Goal: Find specific page/section: Find specific page/section

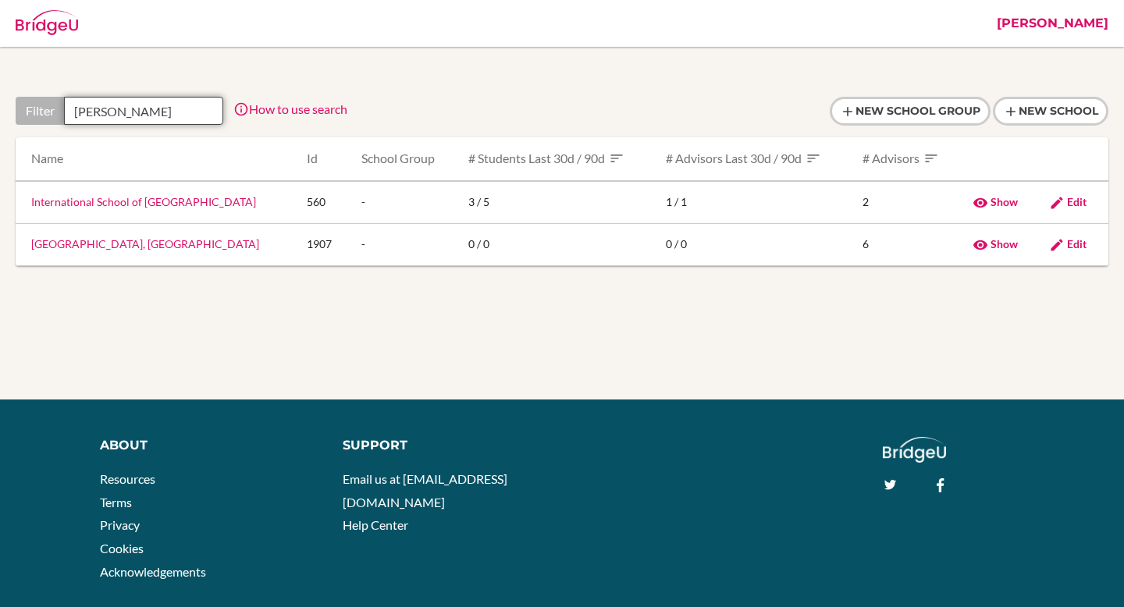
click at [81, 105] on input "wester" at bounding box center [143, 111] width 159 height 28
paste input "InstituciÃ³n educativa Infantas"
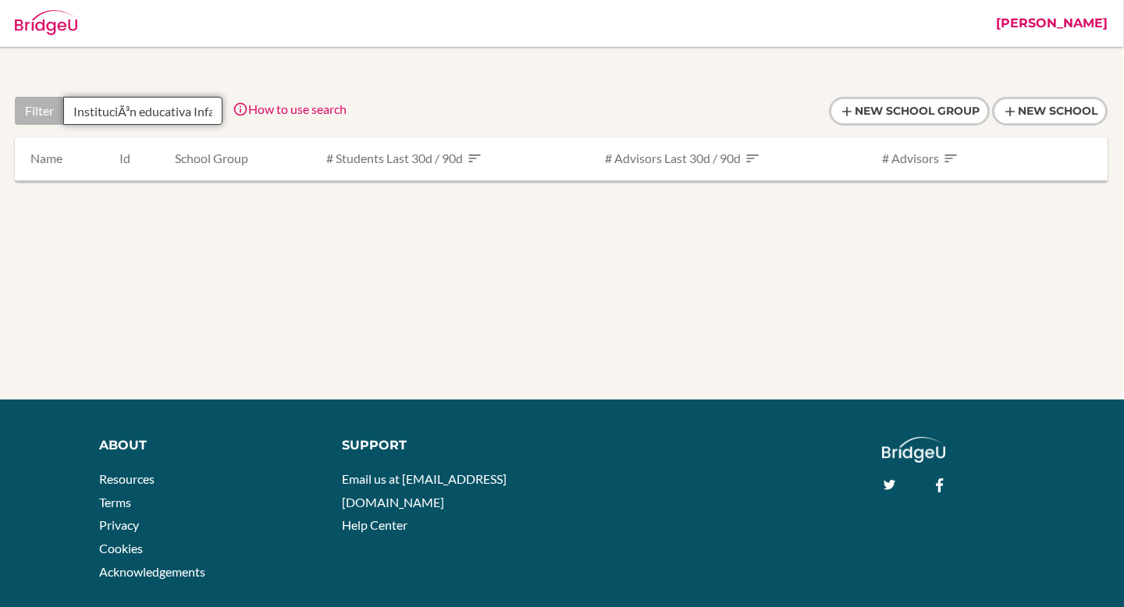
drag, startPoint x: 162, startPoint y: 109, endPoint x: 55, endPoint y: 116, distance: 107.2
click at [55, 116] on div "Filter InstituciÃ³n educativa Infantas" at bounding box center [119, 111] width 208 height 28
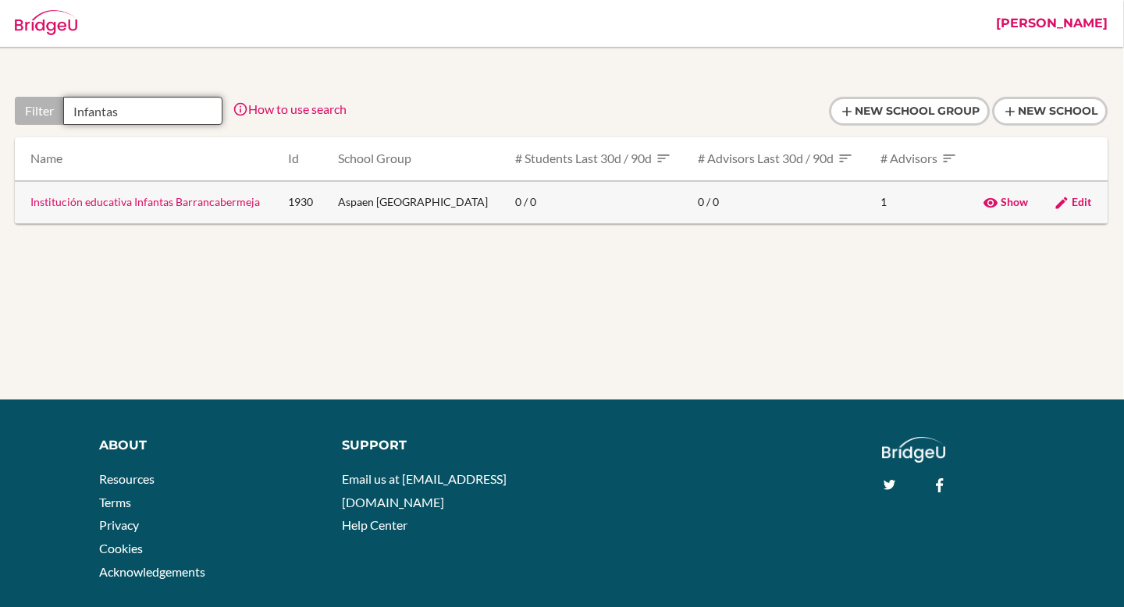
type input "Infantas"
click at [159, 205] on link "Institución educativa Infantas Barrancabermeja" at bounding box center [145, 201] width 230 height 13
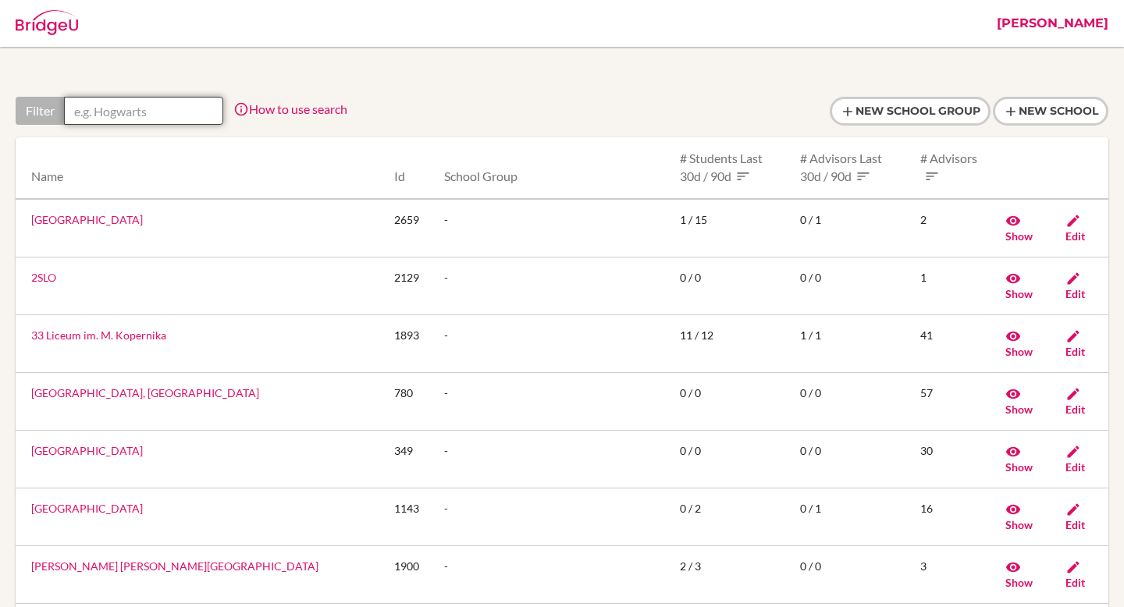
click at [155, 103] on input "text" at bounding box center [143, 111] width 159 height 28
paste input "InstituciÃ³n educativa Infantas"
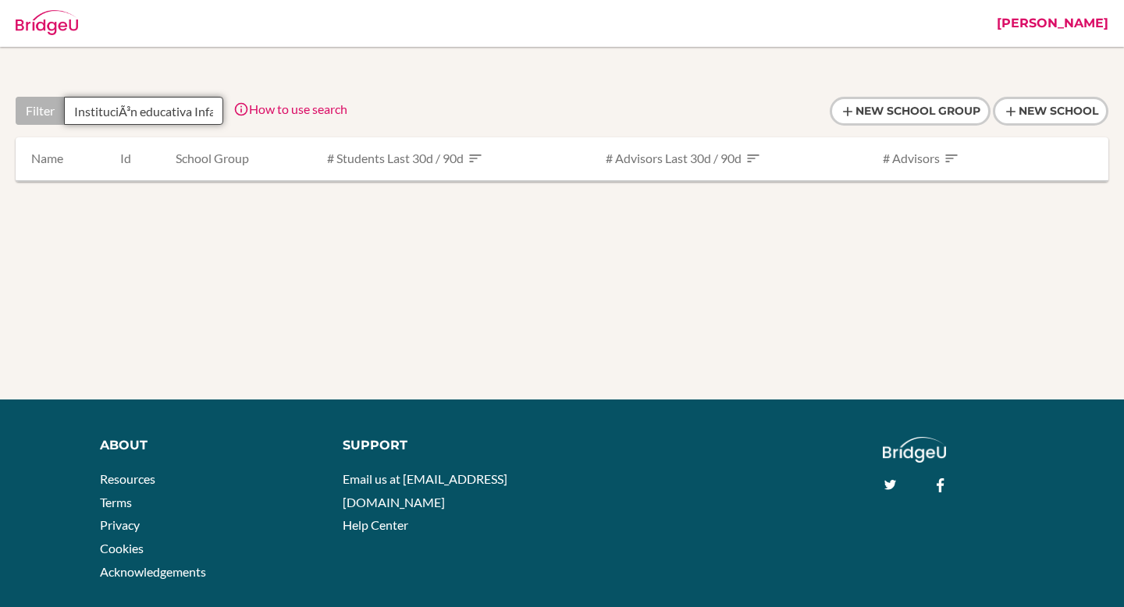
drag, startPoint x: 165, startPoint y: 111, endPoint x: 25, endPoint y: 106, distance: 139.8
click at [25, 106] on div "Filter InstituciÃ³n educativa Infantas" at bounding box center [120, 111] width 208 height 28
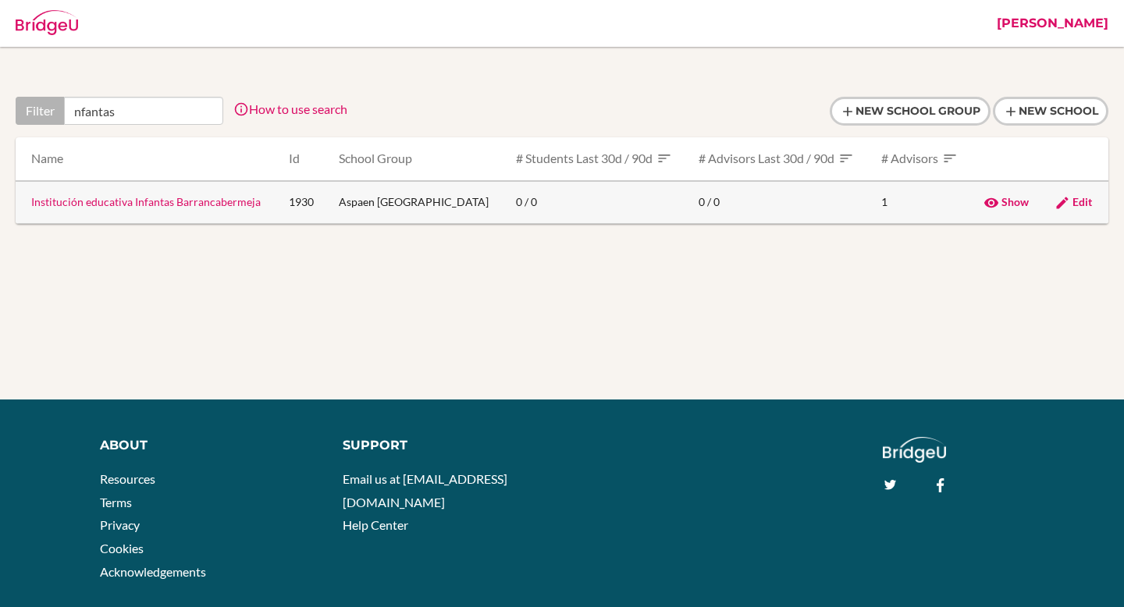
click at [170, 204] on link "Institución educativa Infantas Barrancabermeja" at bounding box center [146, 201] width 230 height 13
click at [123, 113] on input "nfantas" at bounding box center [143, 111] width 159 height 28
paste input "Colegio Luis Lopez de Mesa"
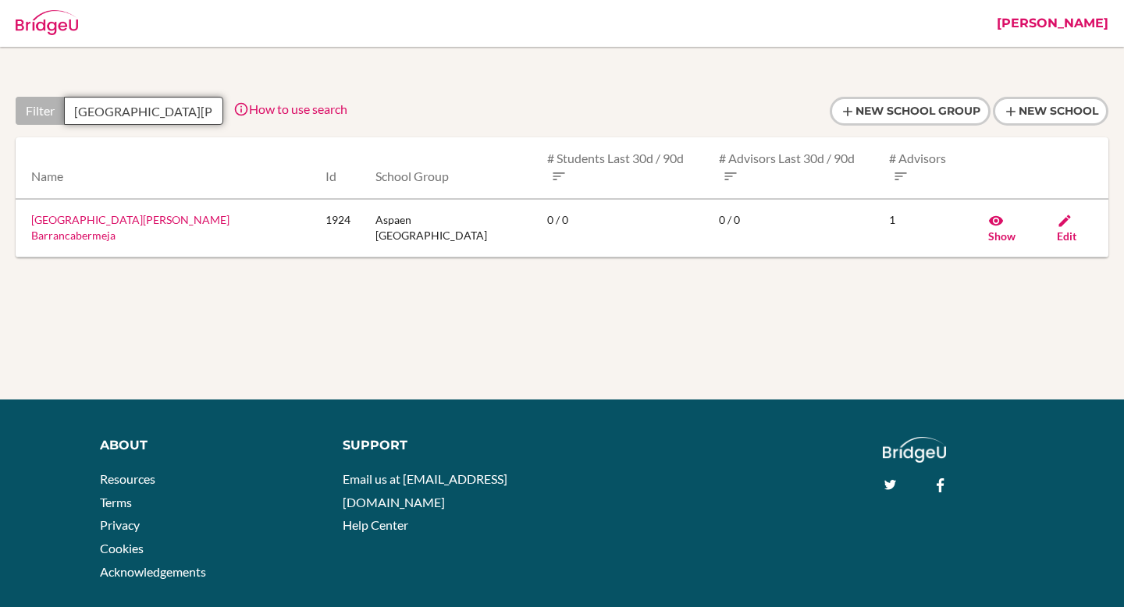
scroll to position [0, 16]
type input "Colegio Luis Lopez de Mesa"
click at [153, 213] on link "Colegio Luis Lopez de Mesa Barrancabermeja" at bounding box center [130, 227] width 198 height 29
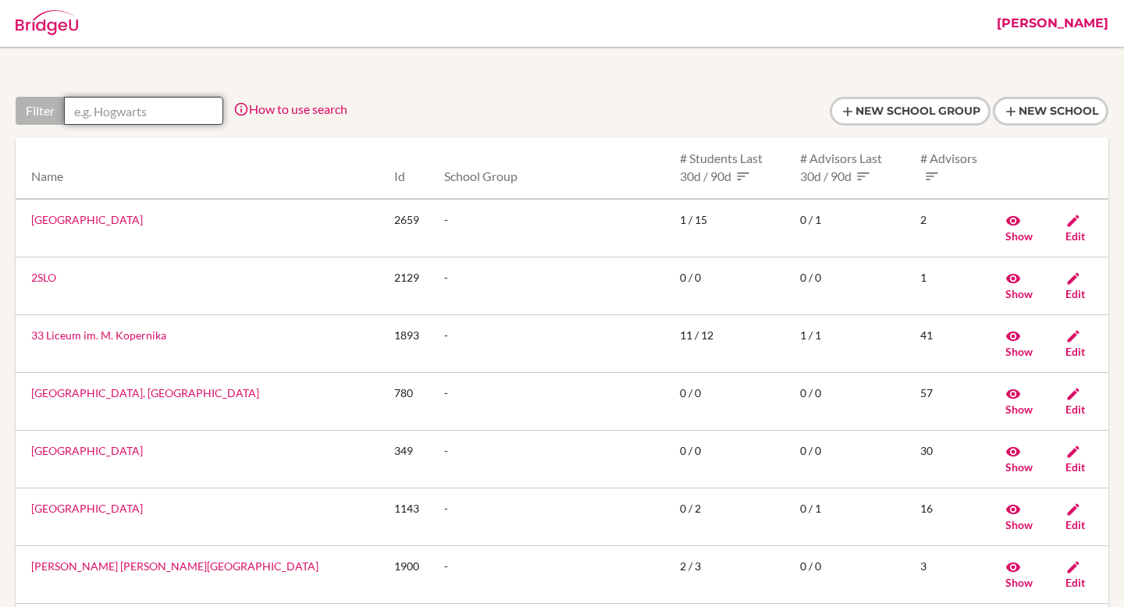
click at [133, 102] on input "text" at bounding box center [143, 111] width 159 height 28
paste input "Centro Integral Femenino"
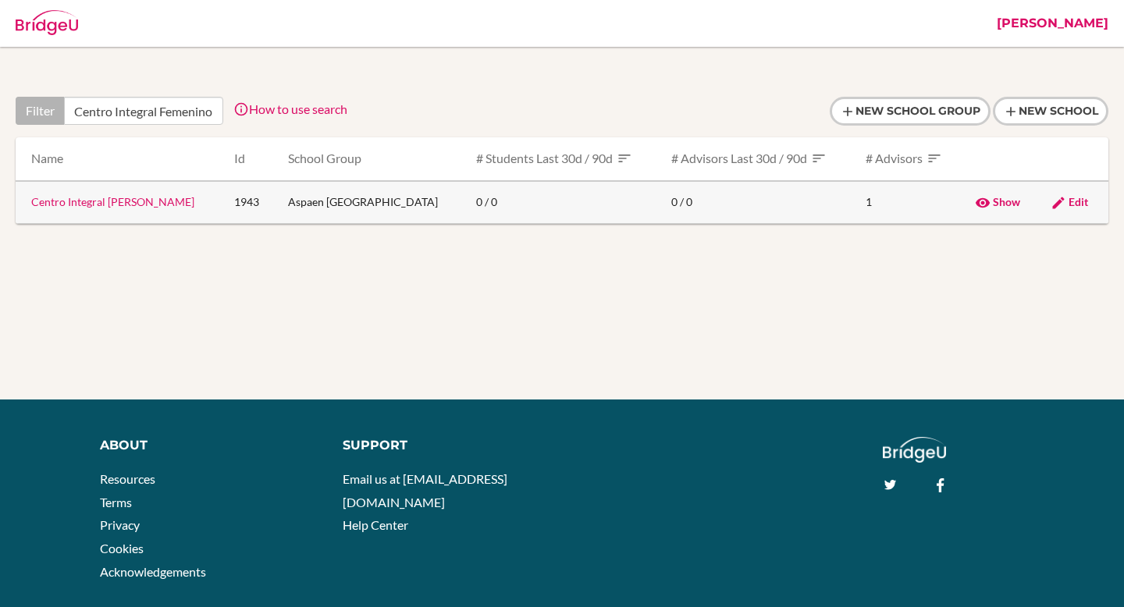
click at [137, 198] on link "Centro Integral Femenino Soacha" at bounding box center [112, 201] width 163 height 13
click at [134, 105] on input "Centro Integral Femenino" at bounding box center [143, 111] width 159 height 28
paste input "Aspaen YumanÃ¡"
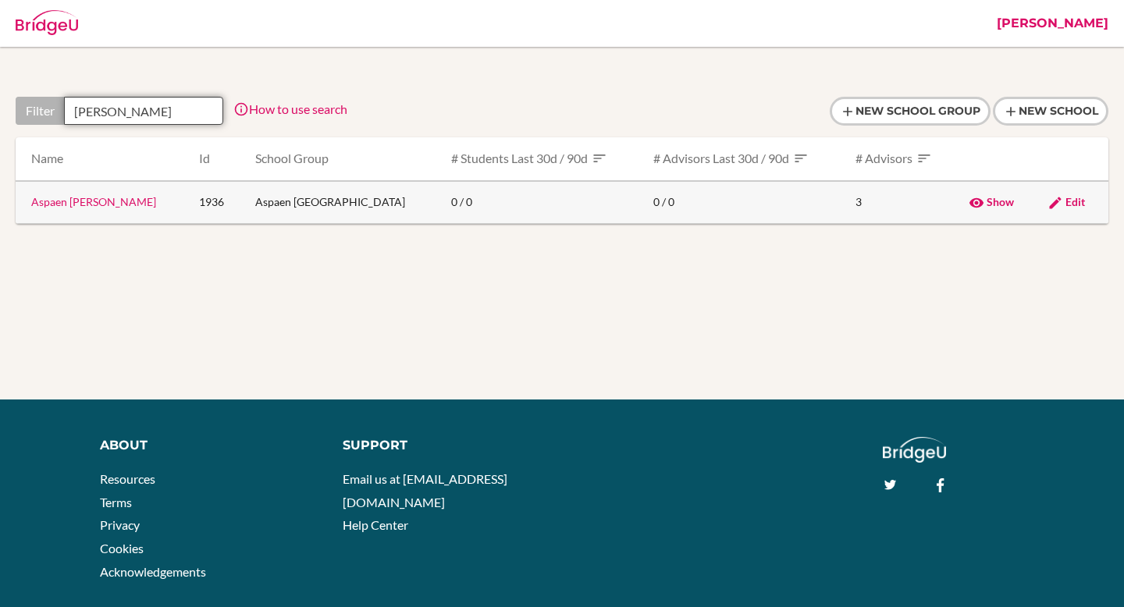
type input "Aspaen Yuman"
click at [119, 204] on link "Aspaen Yumaná Neiva" at bounding box center [93, 201] width 125 height 13
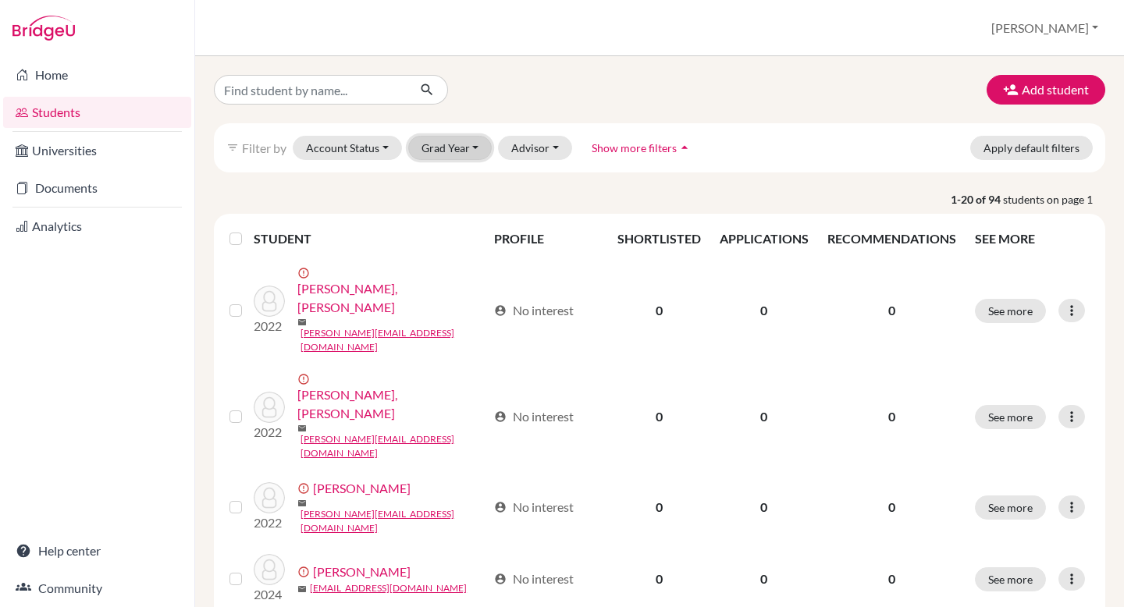
click at [438, 144] on button "Grad Year" at bounding box center [450, 148] width 84 height 24
click at [450, 179] on span "2024" at bounding box center [442, 181] width 28 height 19
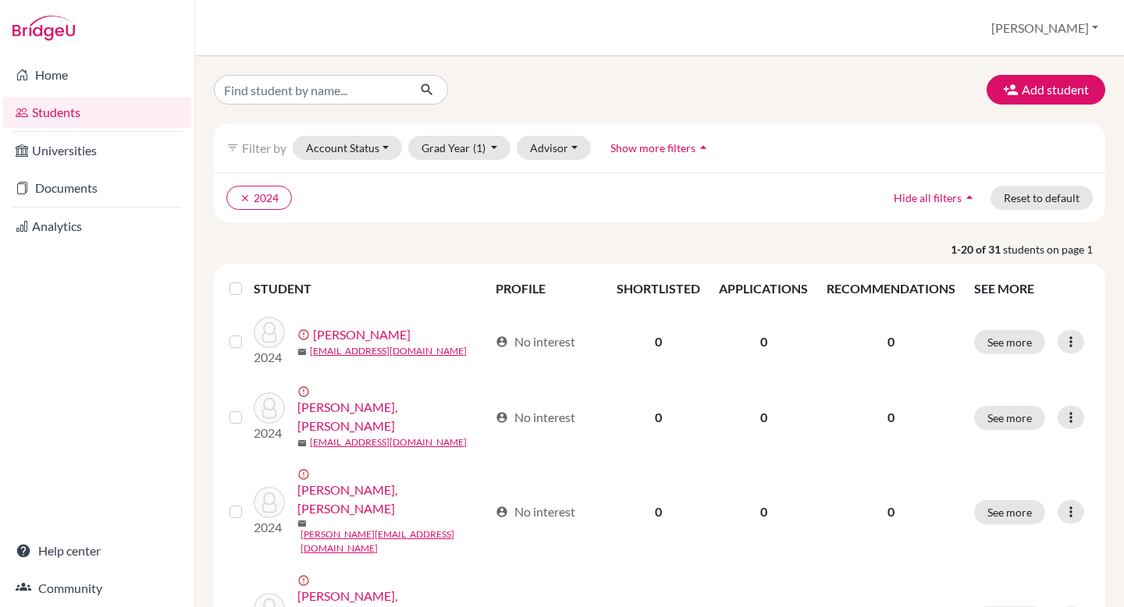
click at [244, 178] on div "clear 2024 Hide all filters arrow_drop_up Reset to default" at bounding box center [660, 198] width 892 height 50
click at [244, 193] on icon "clear" at bounding box center [245, 198] width 11 height 11
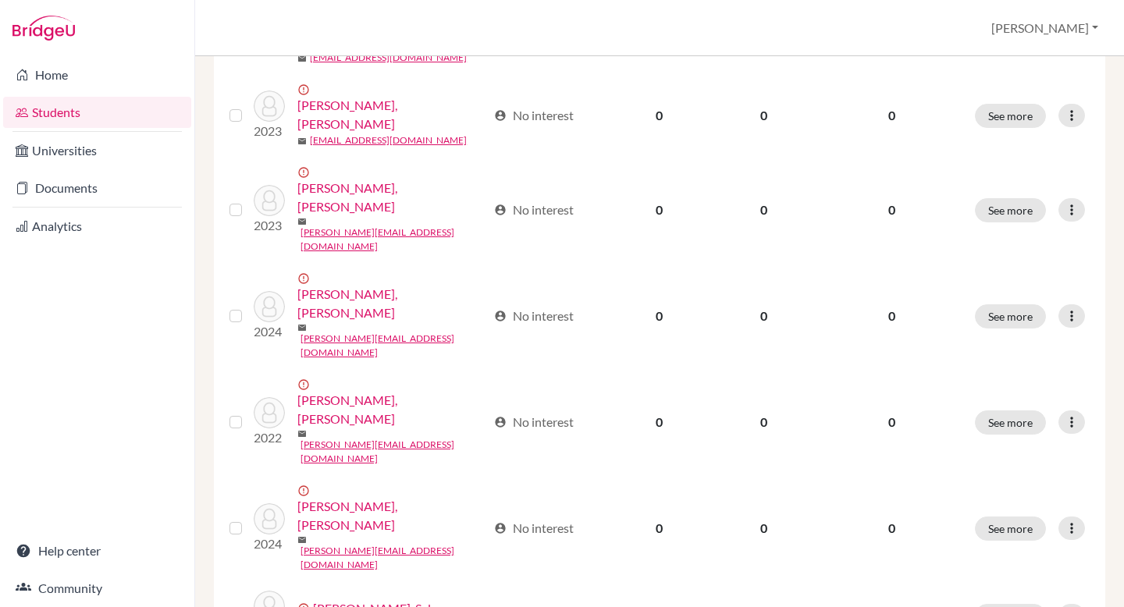
scroll to position [1129, 0]
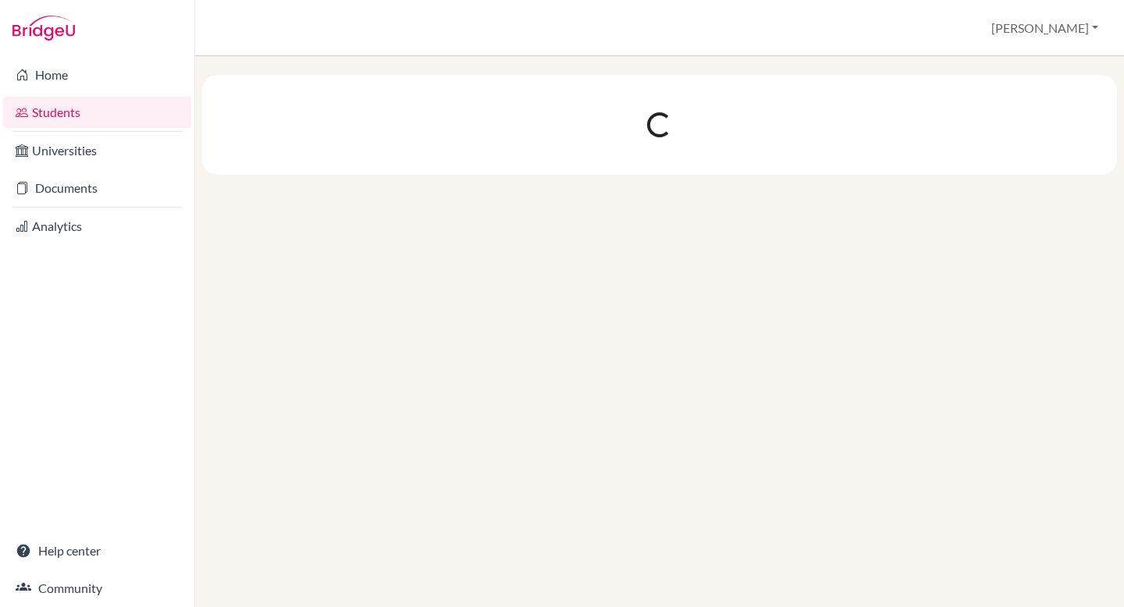
scroll to position [0, 0]
